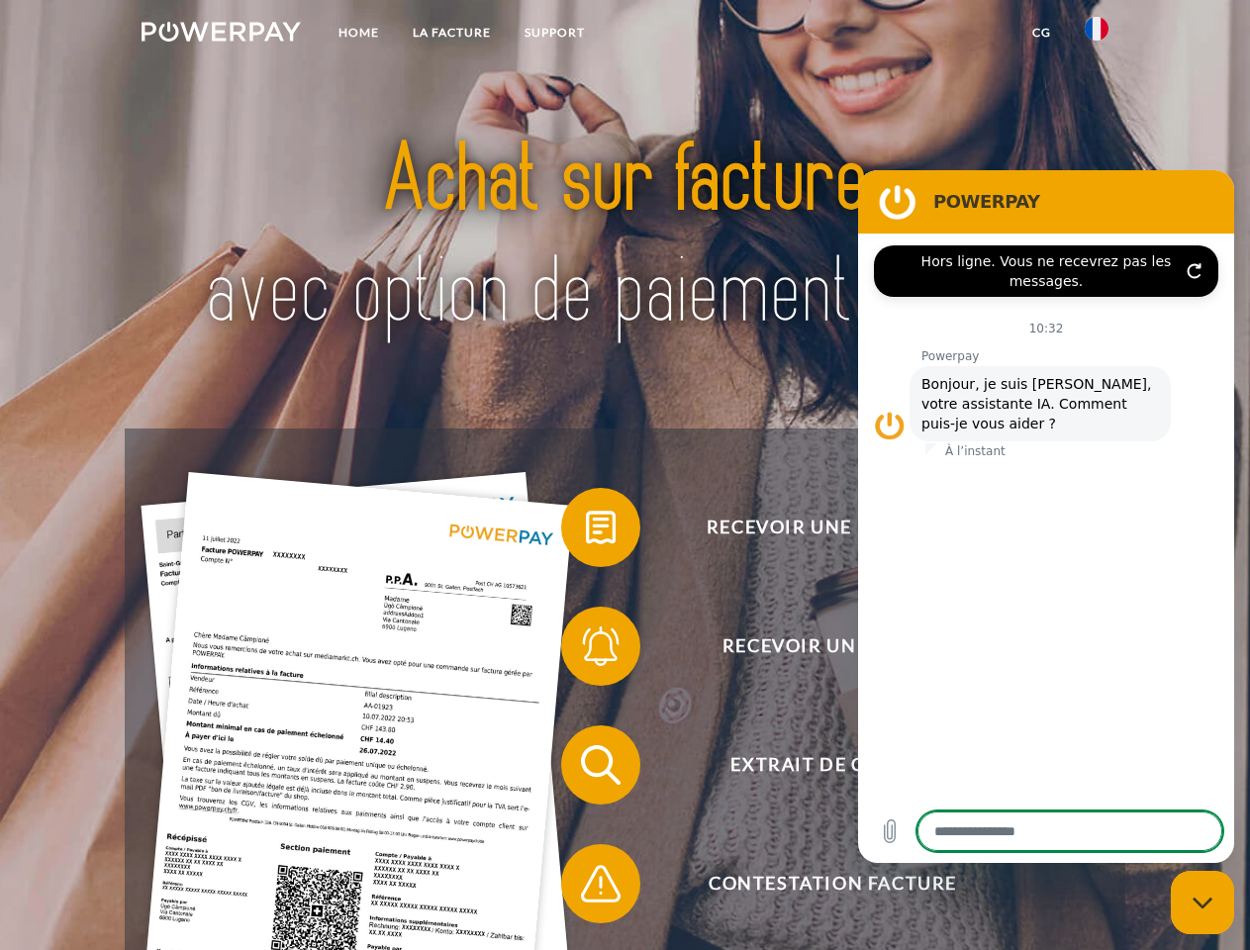
click at [221, 35] on img at bounding box center [221, 32] width 159 height 20
click at [1097, 35] on img at bounding box center [1097, 29] width 24 height 24
click at [1041, 33] on link "CG" at bounding box center [1041, 33] width 52 height 36
click at [586, 531] on span at bounding box center [571, 527] width 99 height 99
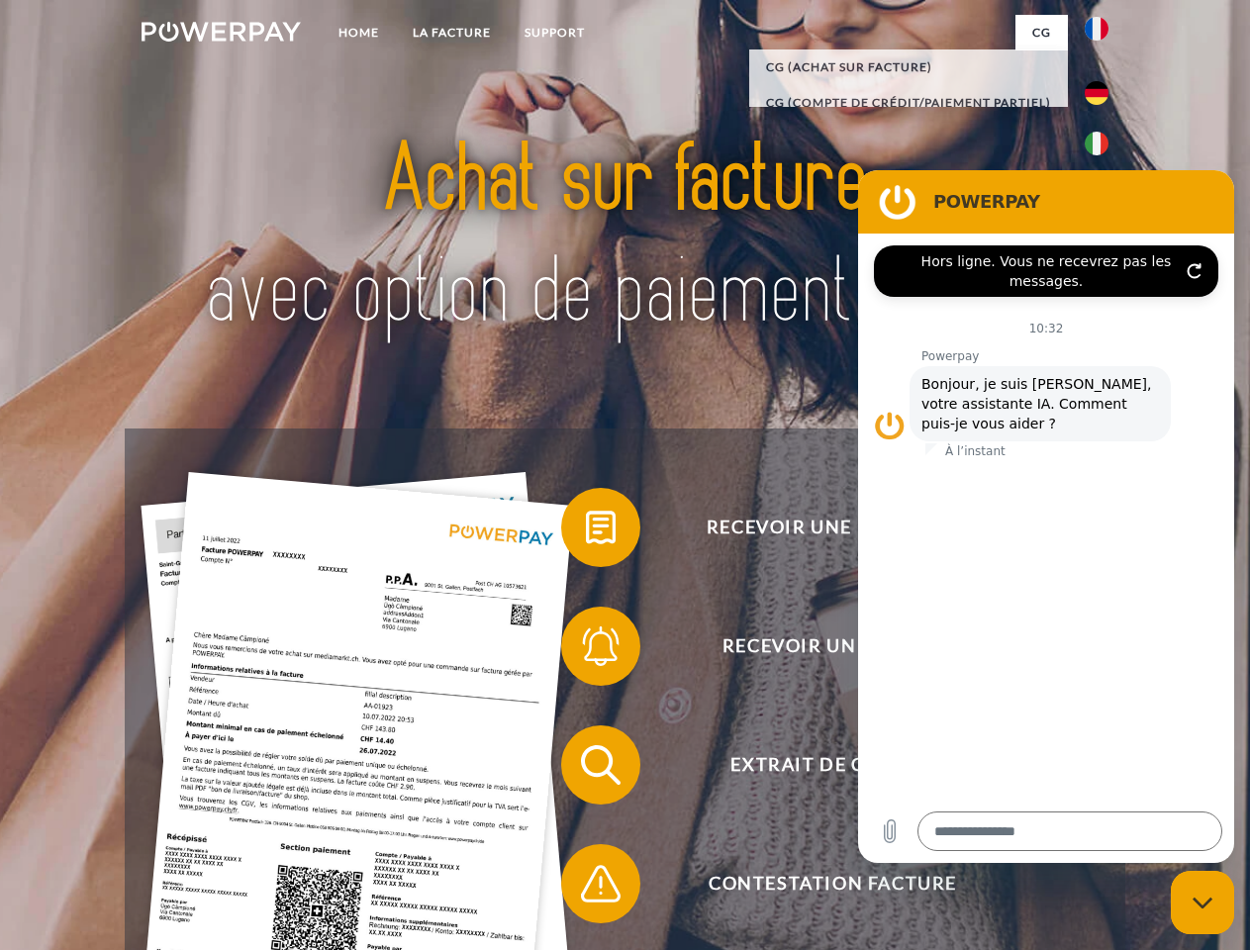
click at [586, 650] on span at bounding box center [571, 646] width 99 height 99
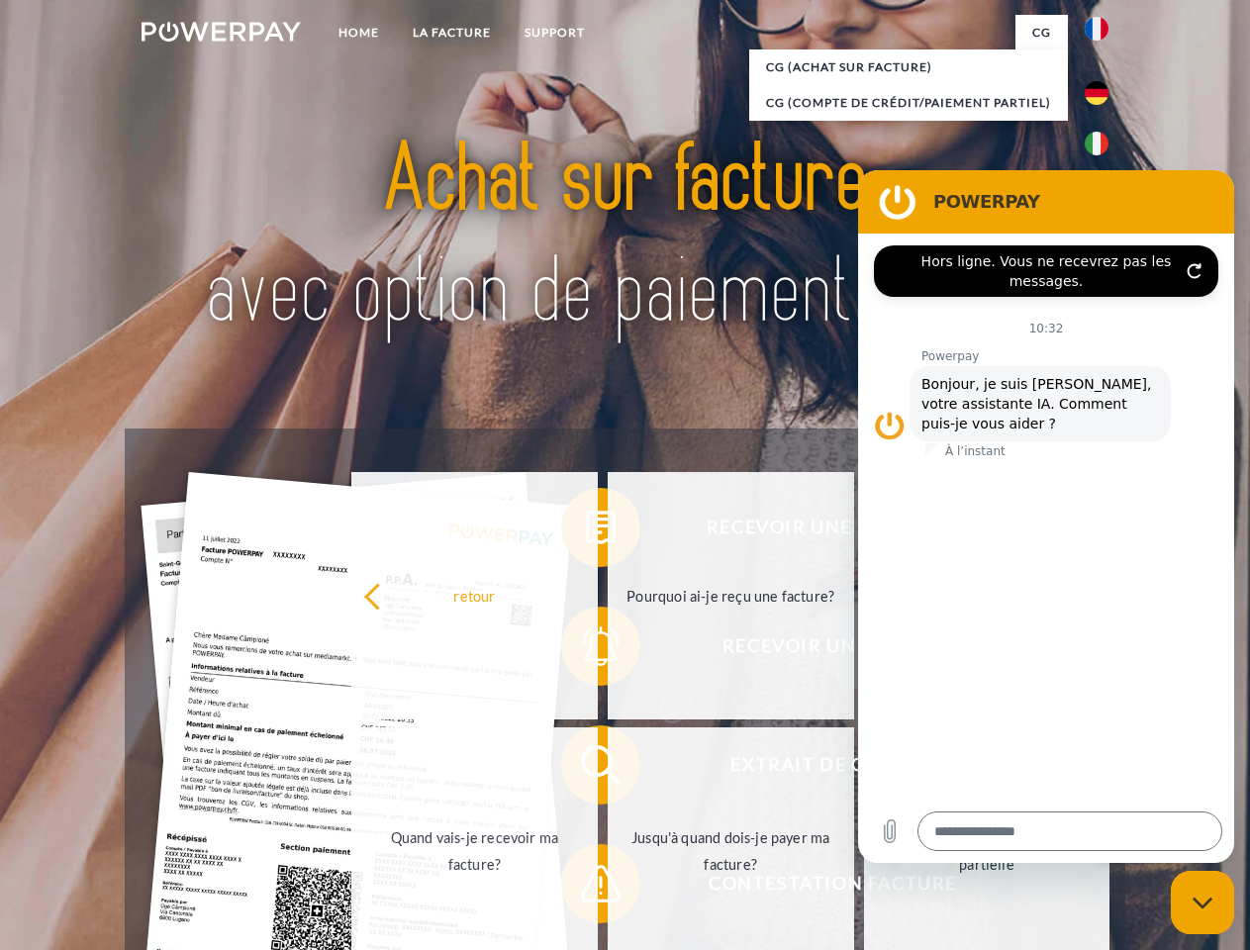
click at [608, 769] on link "Jusqu'à quand dois-je payer ma facture?" at bounding box center [731, 850] width 246 height 247
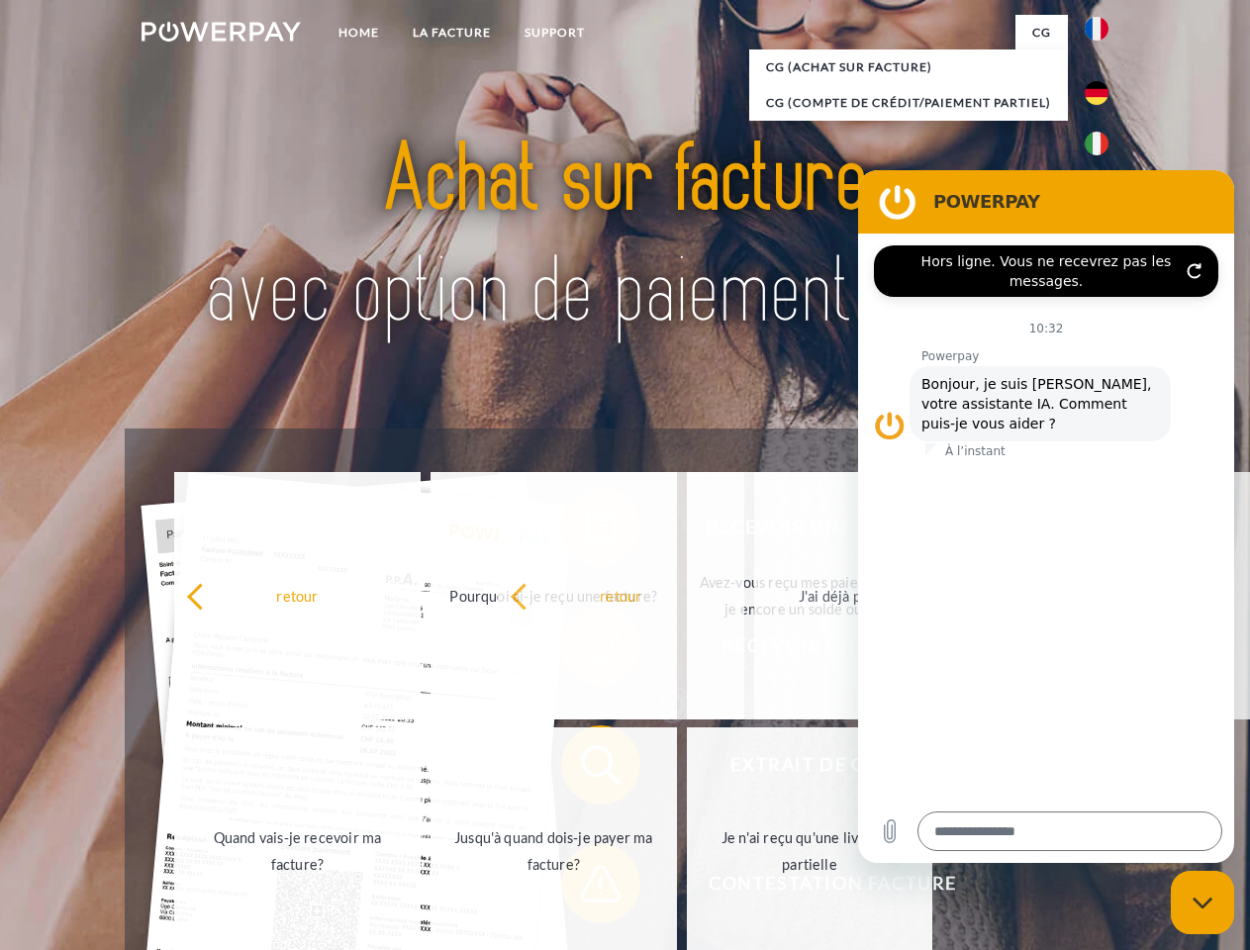
click at [586, 888] on span at bounding box center [571, 883] width 99 height 99
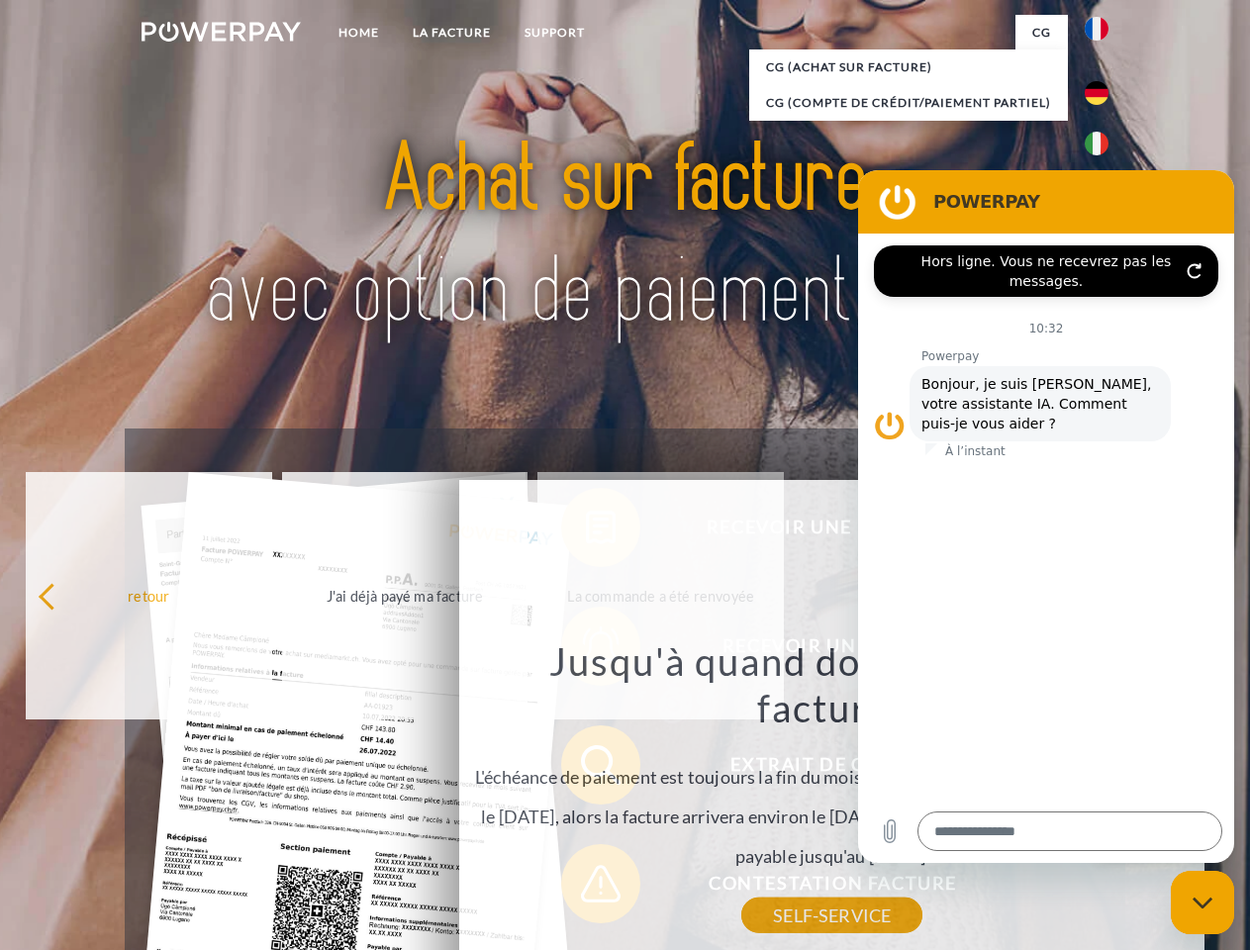
click at [1202, 903] on icon "Fermer la fenêtre de messagerie" at bounding box center [1203, 903] width 21 height 13
type textarea "*"
